Goal: Book appointment/travel/reservation

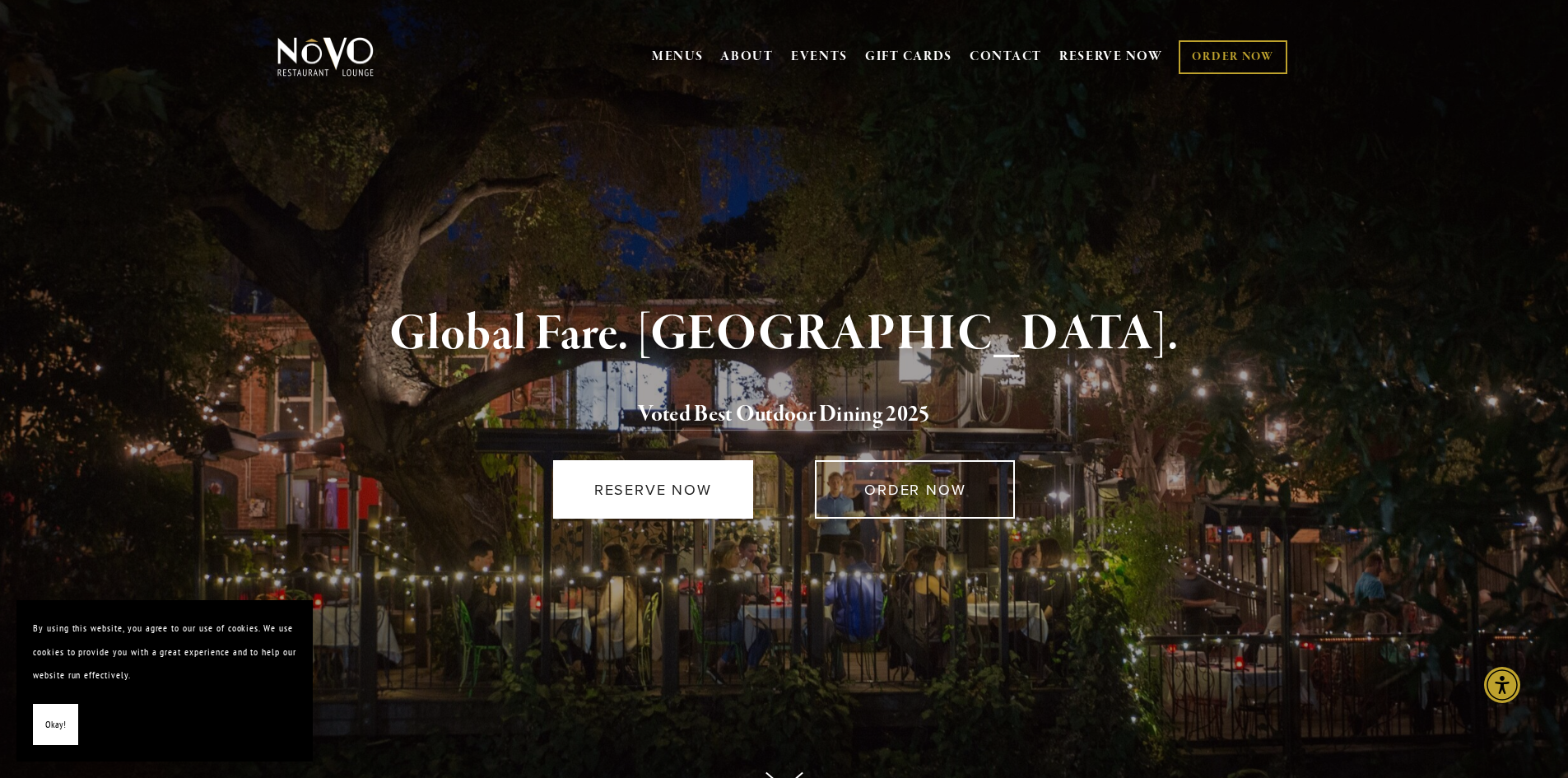
click at [680, 492] on link "RESERVE NOW" at bounding box center [652, 490] width 200 height 59
click at [688, 501] on link "RESERVE NOW" at bounding box center [652, 490] width 200 height 59
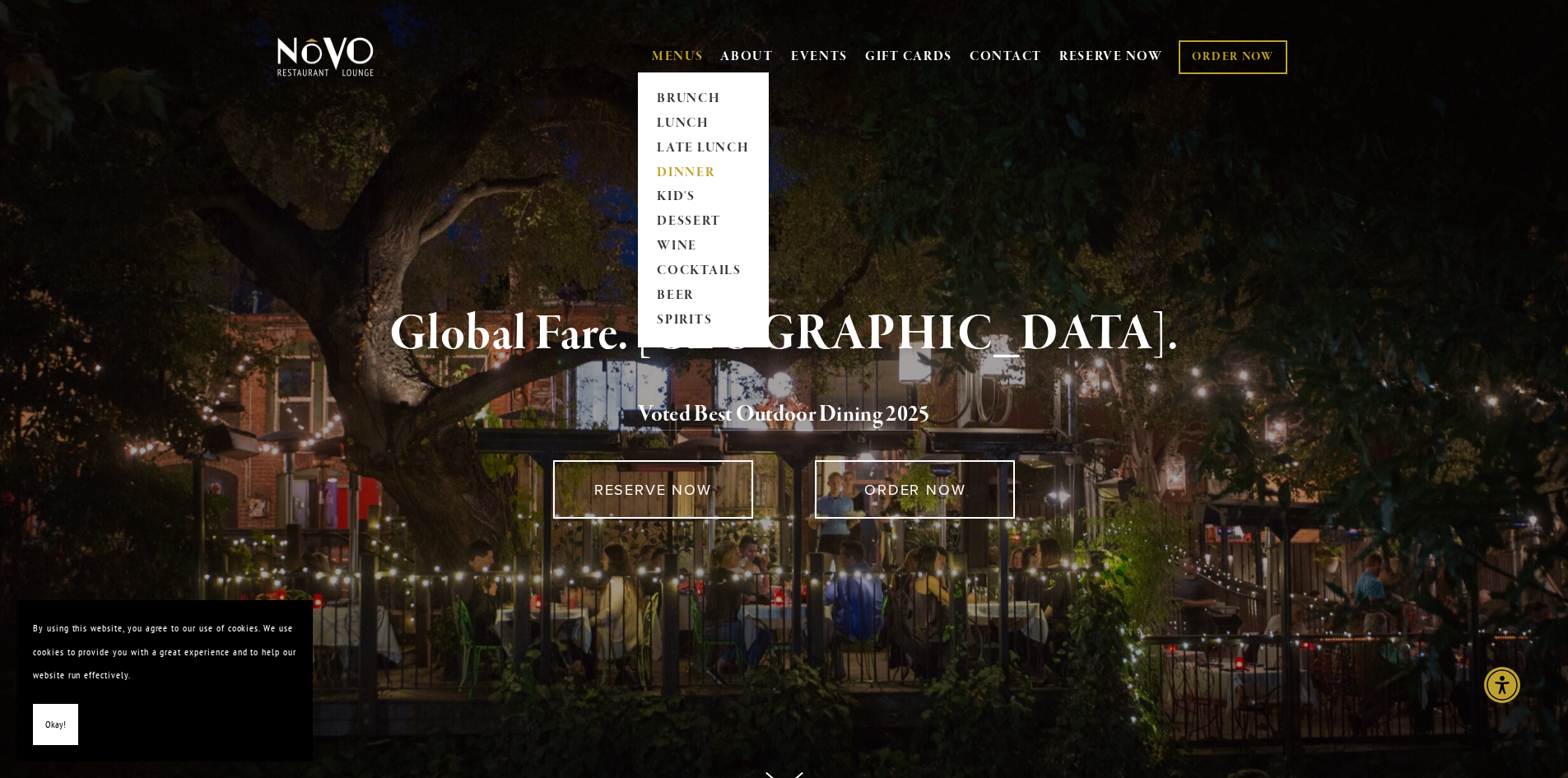
click at [693, 171] on link "DINNER" at bounding box center [704, 173] width 103 height 25
